Goal: Check status: Check status

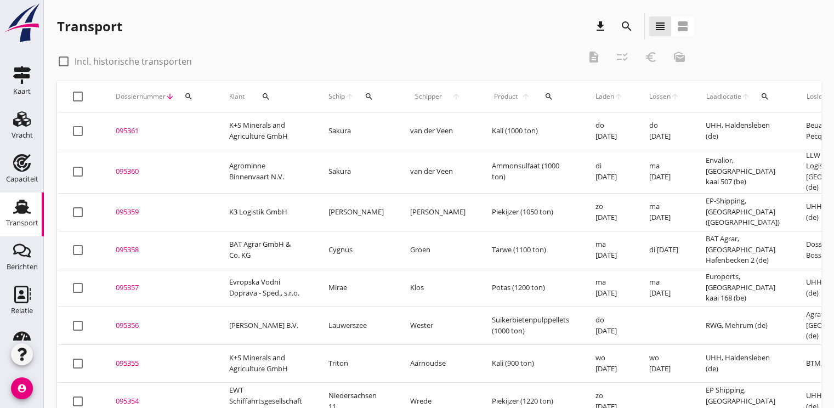
click at [194, 97] on div "search" at bounding box center [189, 96] width 20 height 9
click at [200, 132] on input "Zoeken op dossiernummer..." at bounding box center [240, 129] width 114 height 18
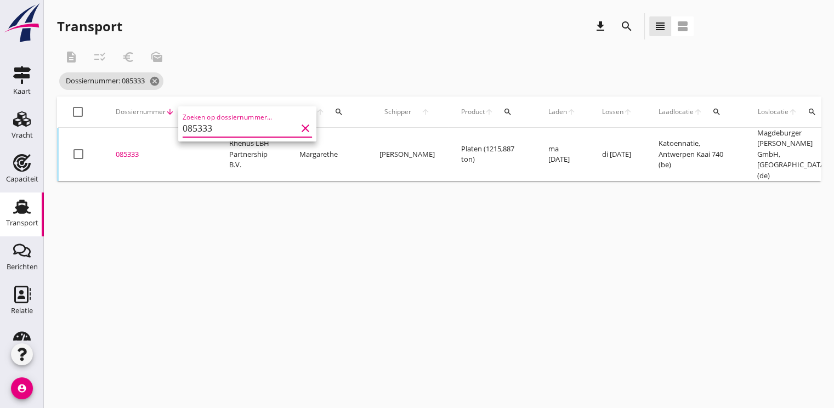
type input "085333"
click at [140, 149] on div "085333" at bounding box center [159, 154] width 87 height 11
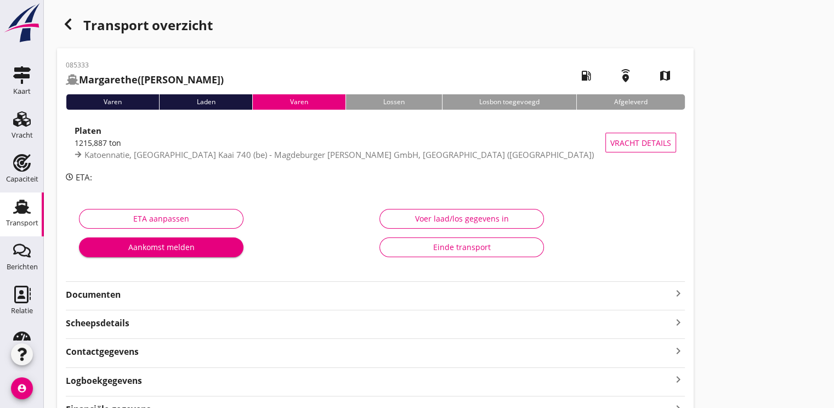
click at [102, 299] on strong "Documenten" at bounding box center [369, 295] width 606 height 13
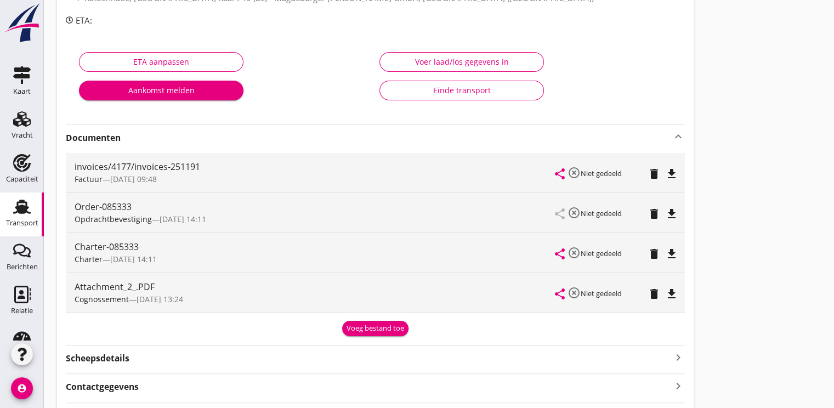
scroll to position [139, 0]
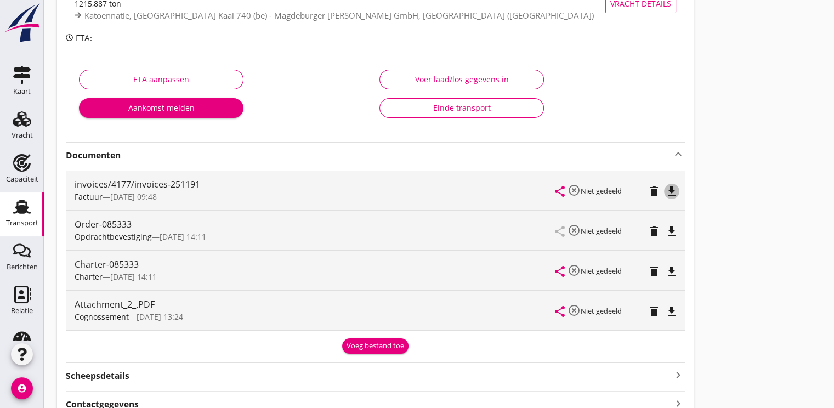
click at [671, 192] on icon "file_download" at bounding box center [671, 191] width 13 height 13
click at [677, 230] on icon "file_download" at bounding box center [671, 231] width 13 height 13
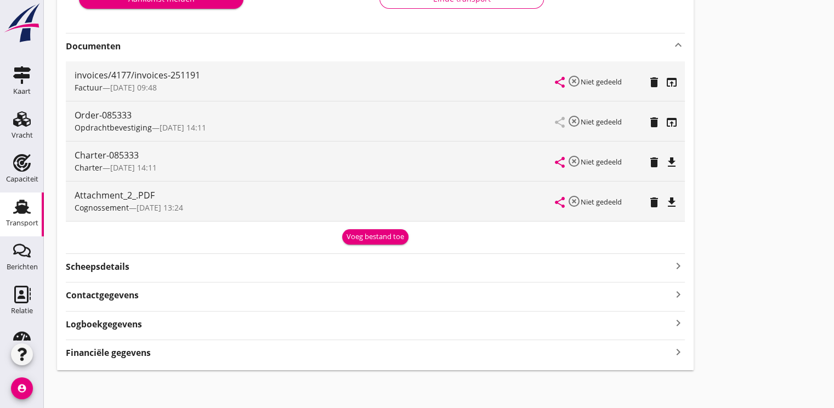
scroll to position [249, 0]
click at [147, 353] on strong "Financiële gegevens" at bounding box center [108, 352] width 85 height 13
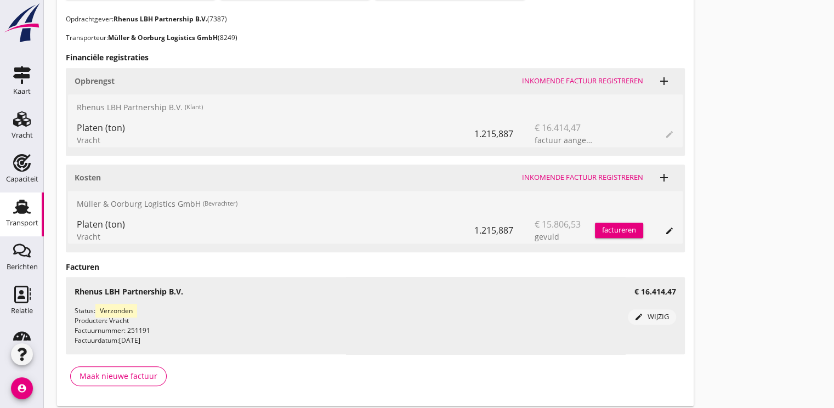
scroll to position [630, 0]
